Goal: Find specific page/section: Locate a particular part of the current website

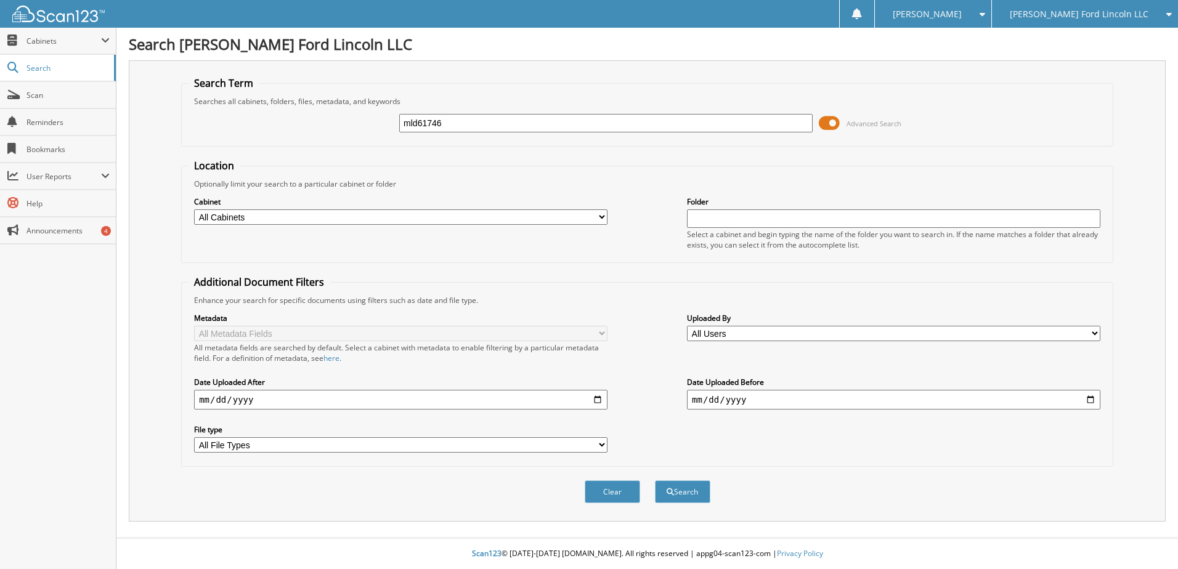
type input "mld61746"
click at [655, 480] on button "Search" at bounding box center [682, 491] width 55 height 23
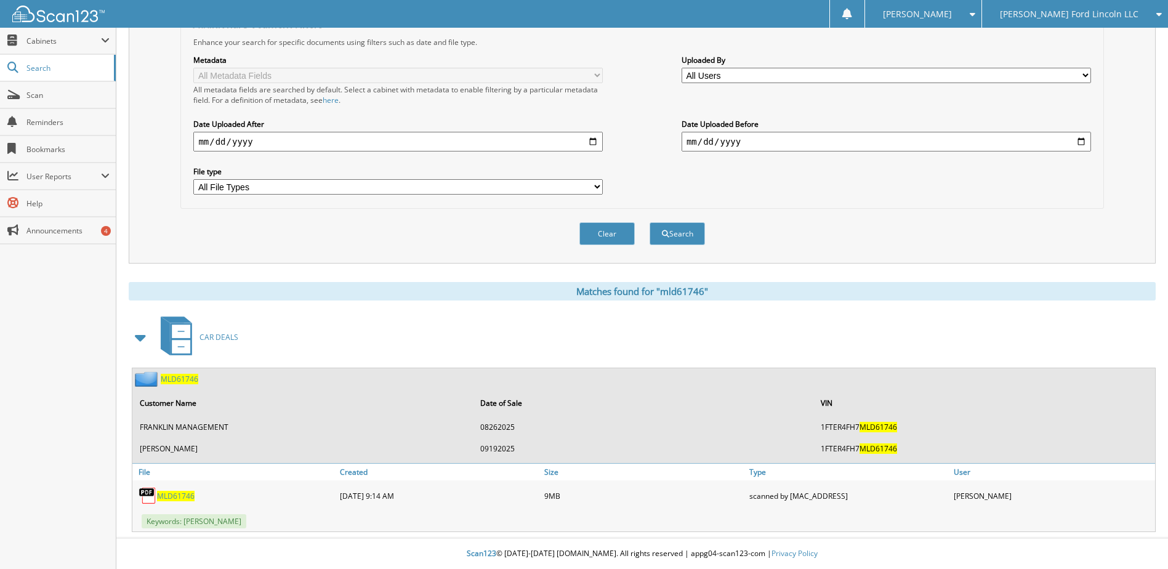
click at [182, 496] on span "MLD61746" at bounding box center [176, 496] width 38 height 10
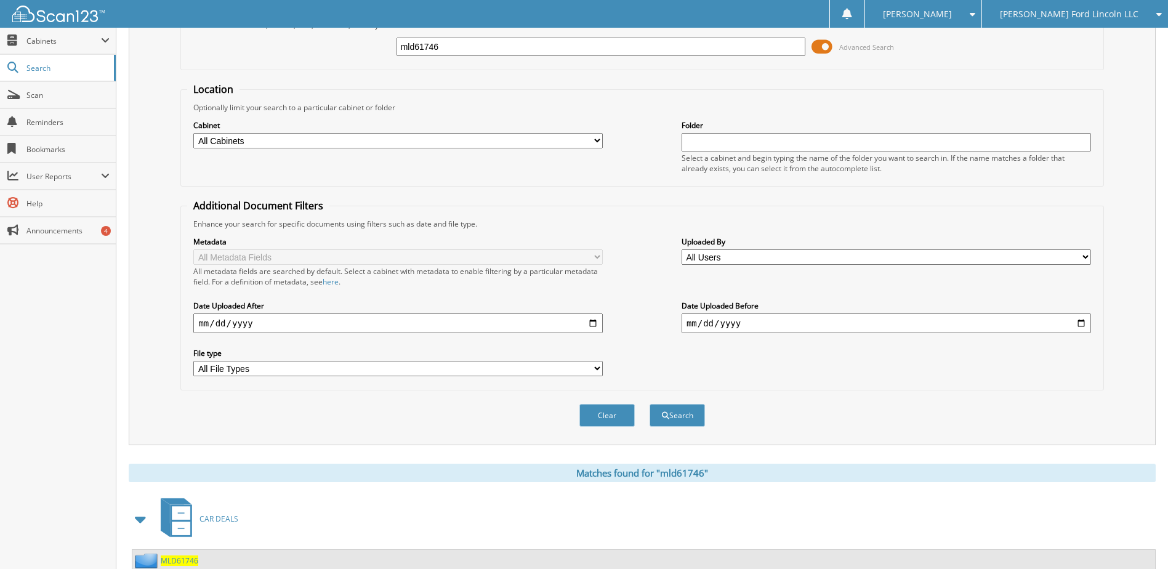
scroll to position [74, 0]
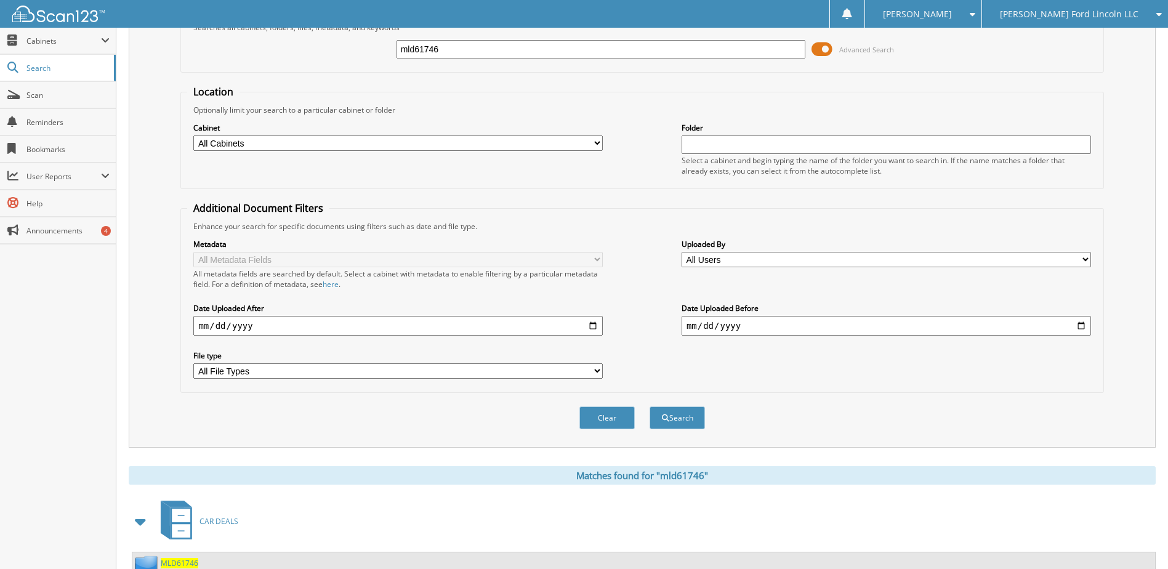
click at [419, 50] on input "mld61746" at bounding box center [602, 49] width 410 height 18
type input "2kj01610"
click at [650, 406] on button "Search" at bounding box center [677, 417] width 55 height 23
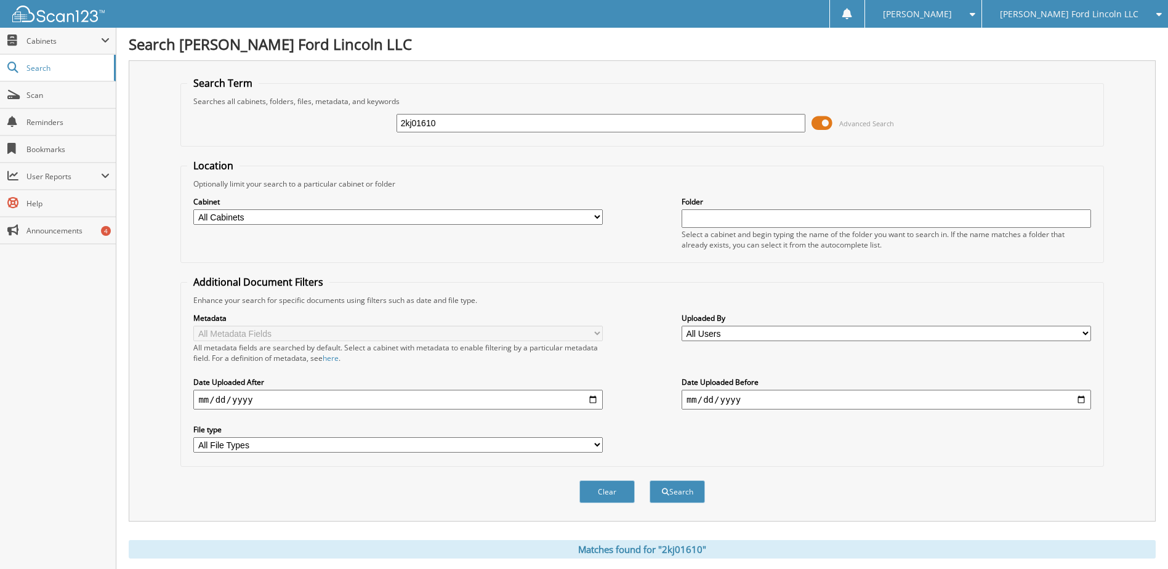
scroll to position [185, 0]
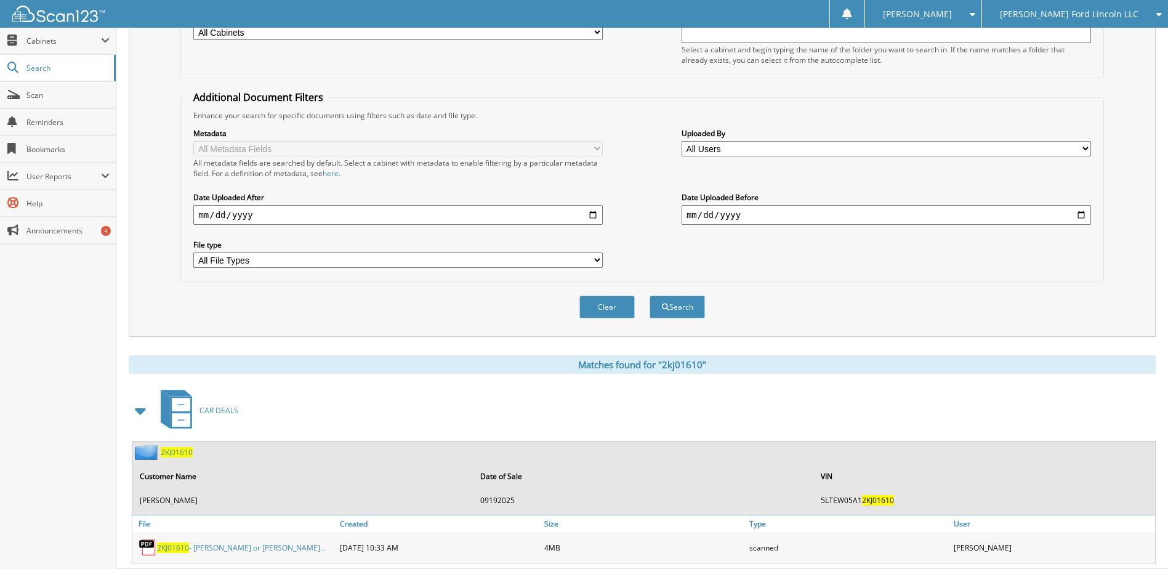
click at [176, 548] on span "2KJ01610" at bounding box center [173, 548] width 32 height 10
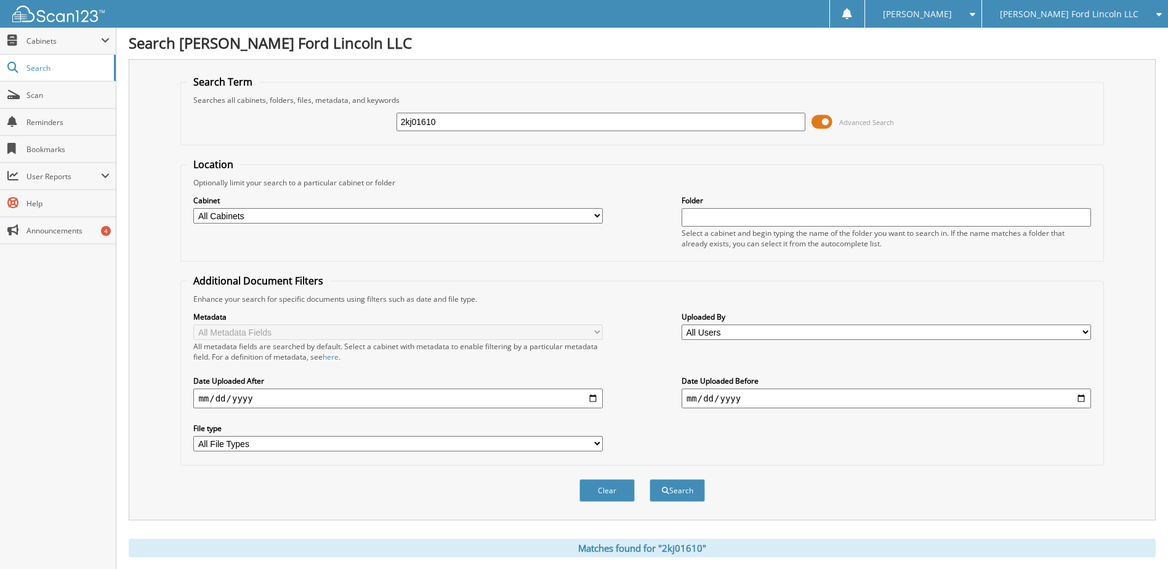
scroll to position [0, 0]
click at [417, 119] on input "2kj01610" at bounding box center [602, 123] width 410 height 18
type input "7h869291"
click at [650, 480] on button "Search" at bounding box center [677, 491] width 55 height 23
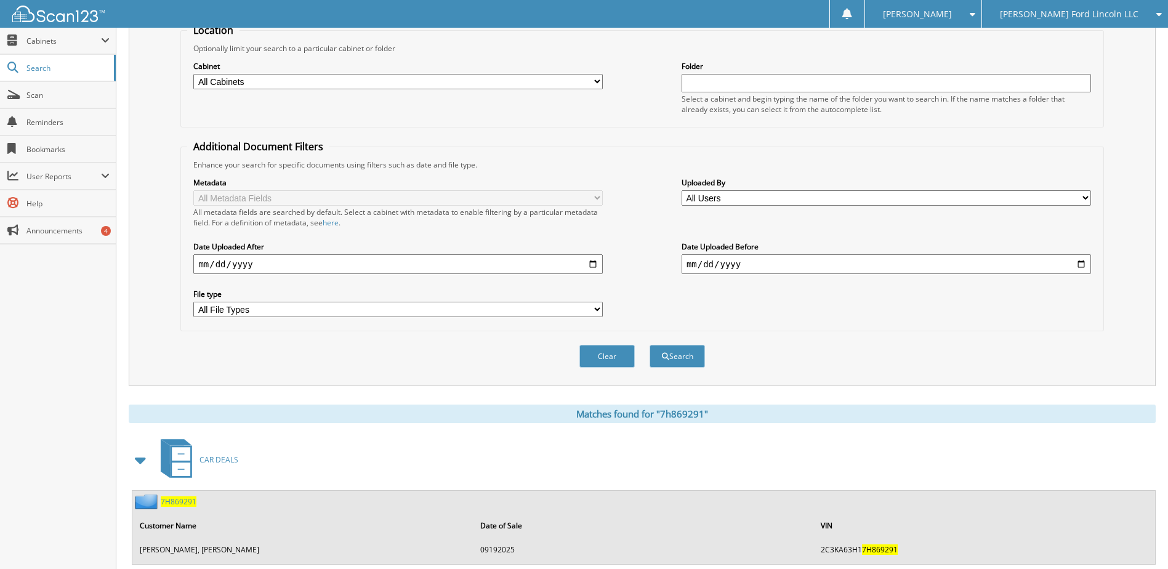
scroll to position [169, 0]
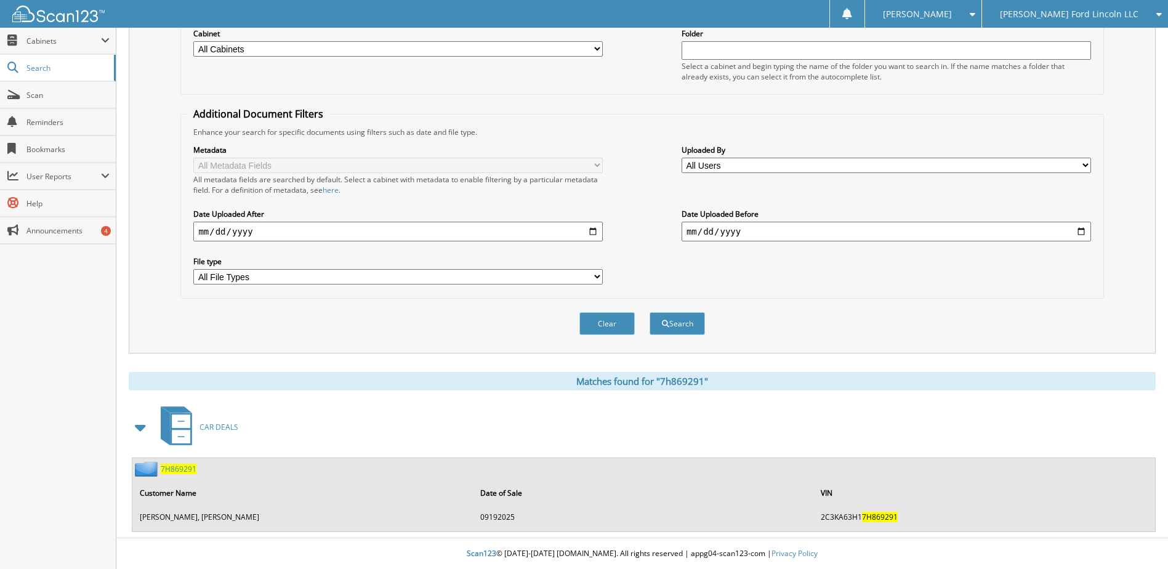
click at [176, 460] on div "7H869291 Customer Name Date of Sale [PERSON_NAME], [PERSON_NAME] 09192025 2C3KA…" at bounding box center [643, 494] width 1023 height 73
click at [176, 471] on span "7H869291" at bounding box center [179, 469] width 36 height 10
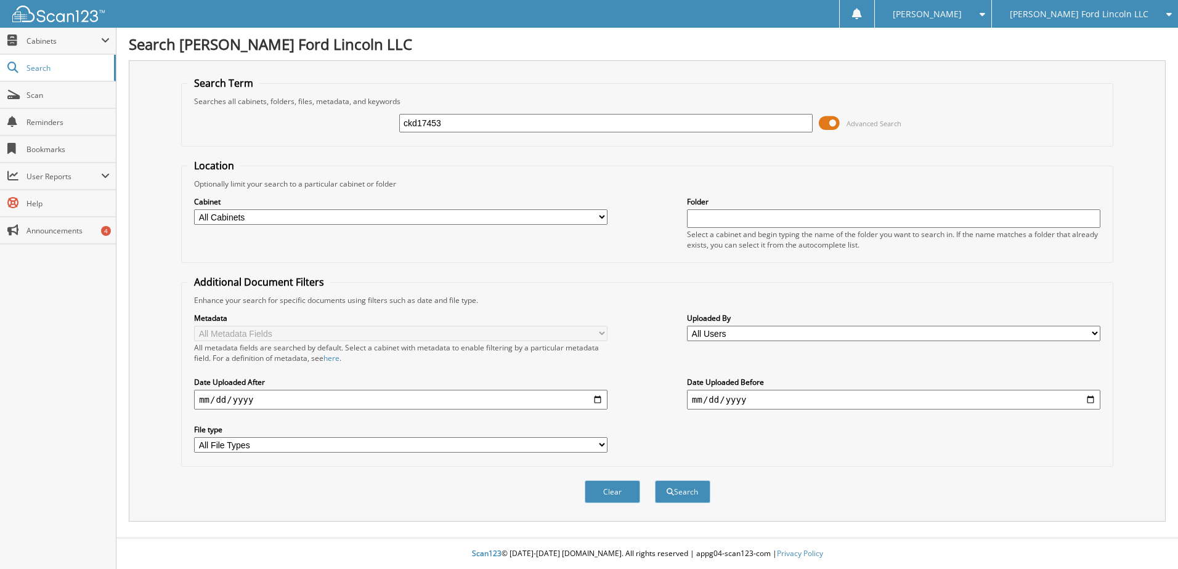
type input "ckd17453"
click at [655, 480] on button "Search" at bounding box center [682, 491] width 55 height 23
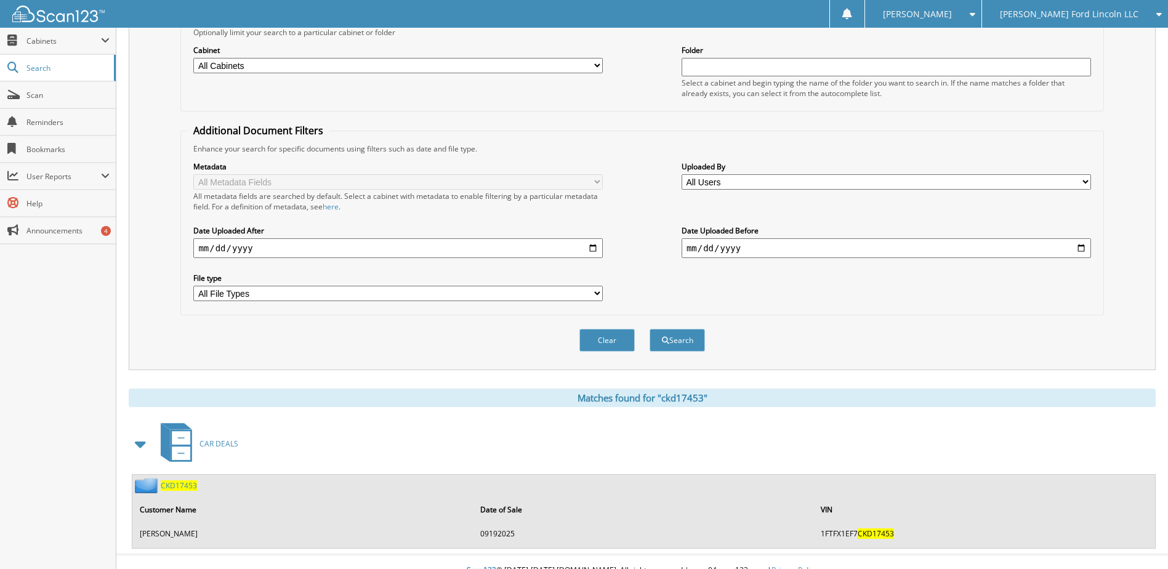
scroll to position [169, 0]
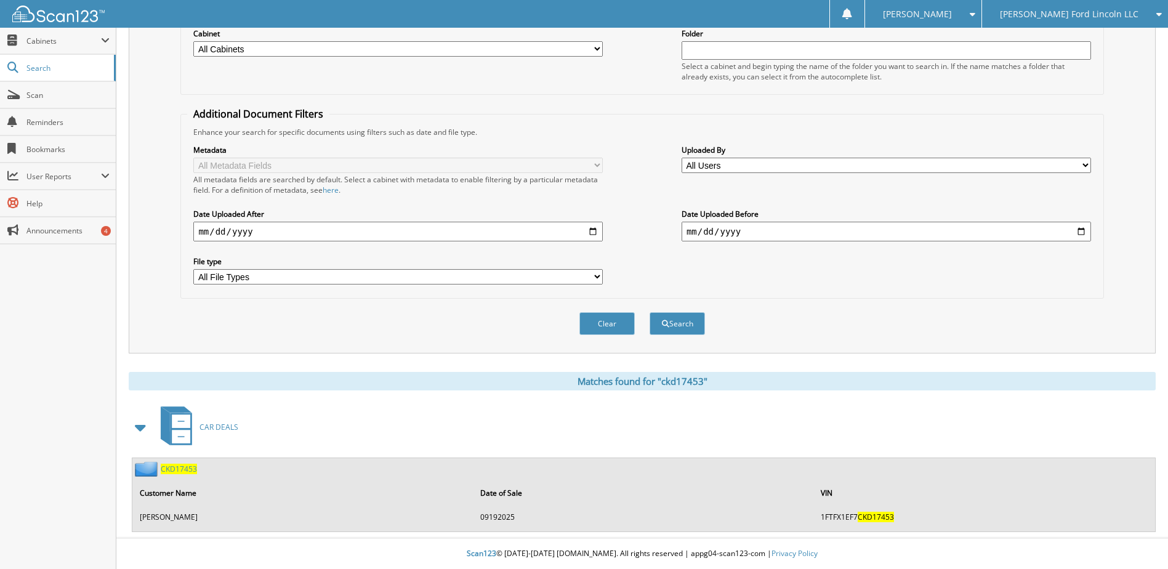
click at [181, 465] on span "CKD17453" at bounding box center [179, 469] width 36 height 10
